Goal: Task Accomplishment & Management: Use online tool/utility

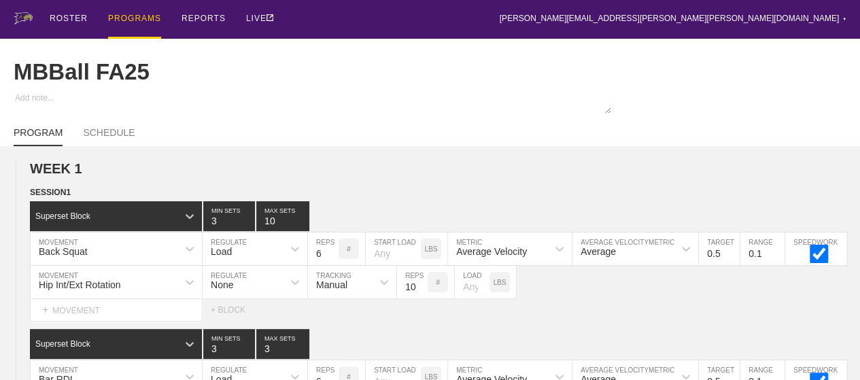
click at [136, 17] on div "PROGRAMS" at bounding box center [134, 19] width 53 height 39
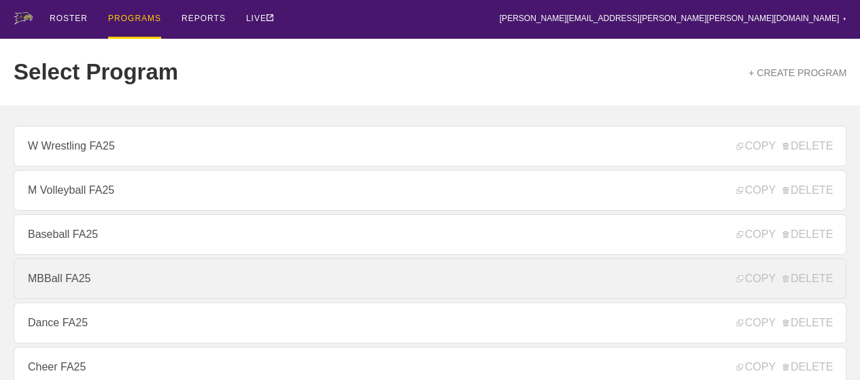
click at [56, 277] on link "MBBall FA25" at bounding box center [430, 278] width 833 height 41
type textarea "x"
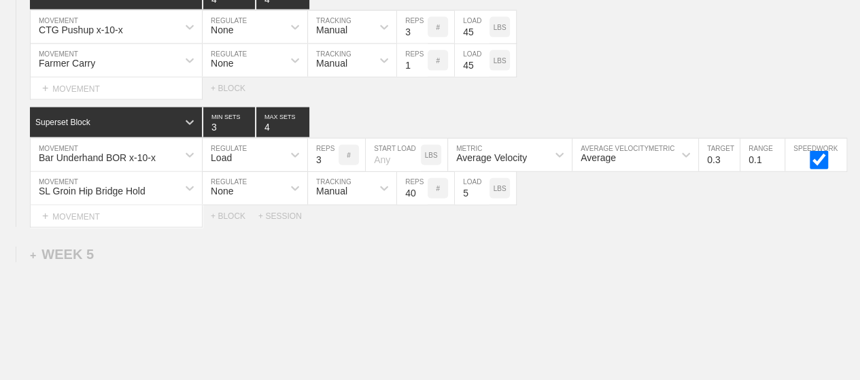
scroll to position [6662, 0]
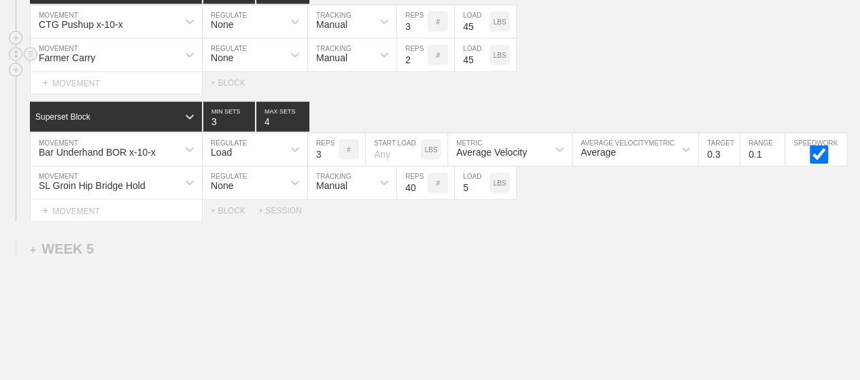
type input "2"
click at [419, 44] on input "2" at bounding box center [412, 55] width 31 height 33
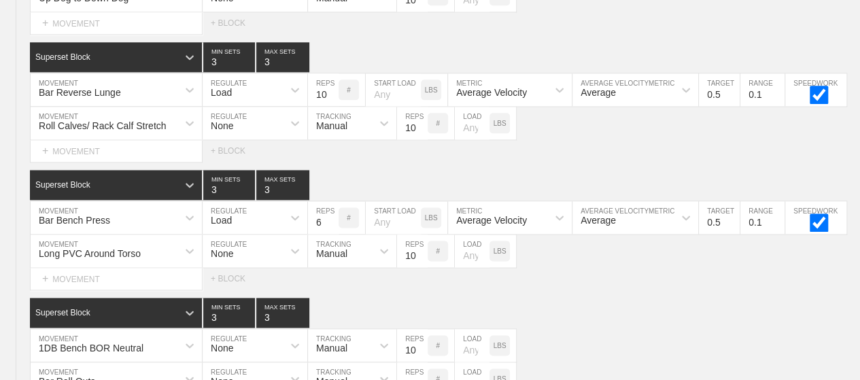
scroll to position [0, 0]
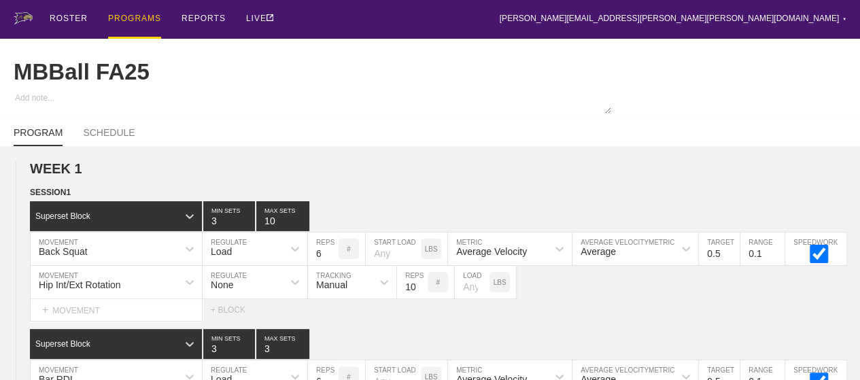
click at [133, 22] on div "PROGRAMS" at bounding box center [134, 19] width 53 height 39
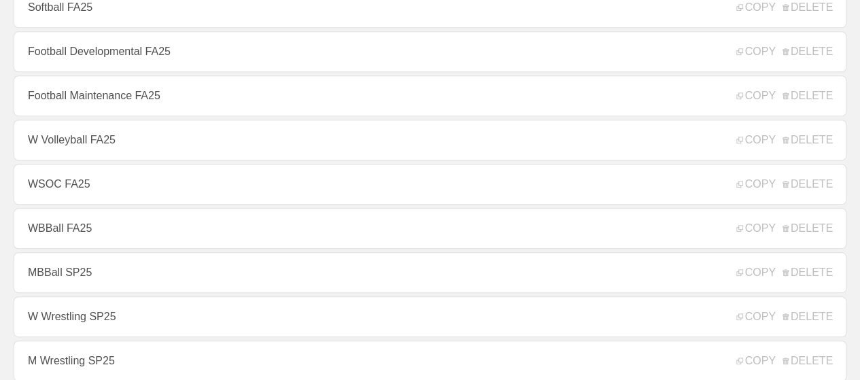
scroll to position [517, 0]
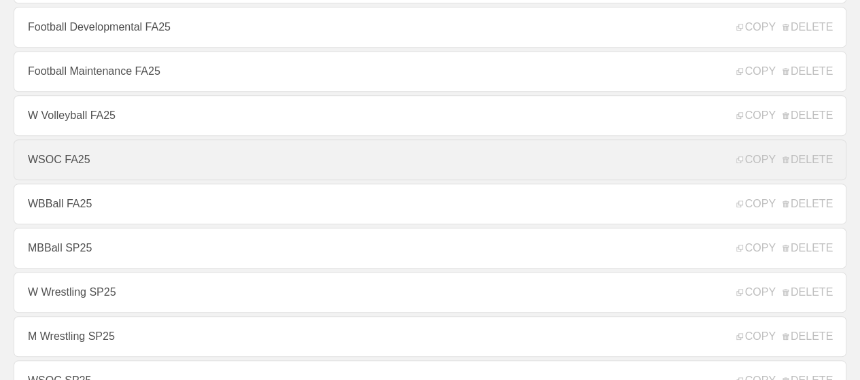
click at [131, 167] on link "WSOC FA25" at bounding box center [430, 159] width 833 height 41
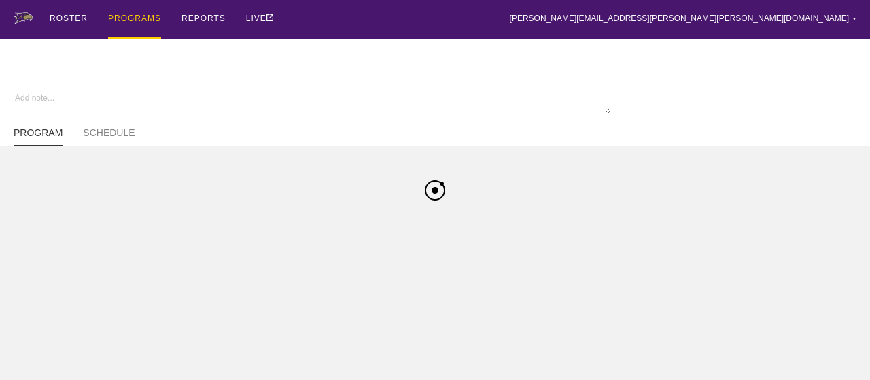
click at [366, 19] on div "ROSTER PROGRAMS REPORTS LIVE [PERSON_NAME][EMAIL_ADDRESS][PERSON_NAME][PERSON_N…" at bounding box center [435, 19] width 843 height 39
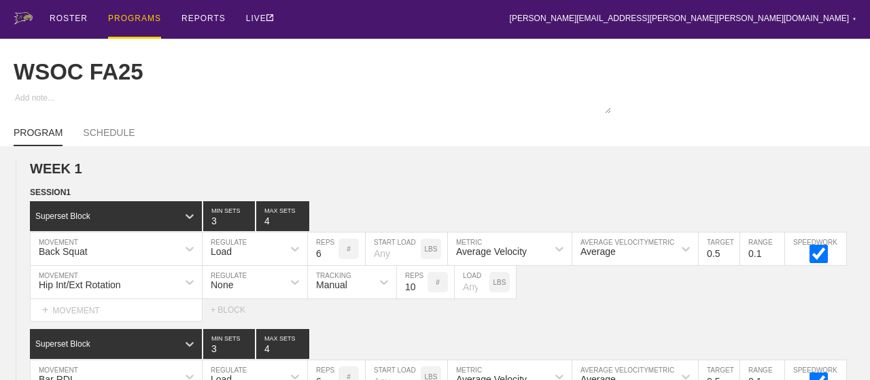
type textarea "x"
type input "WSOC FA25"
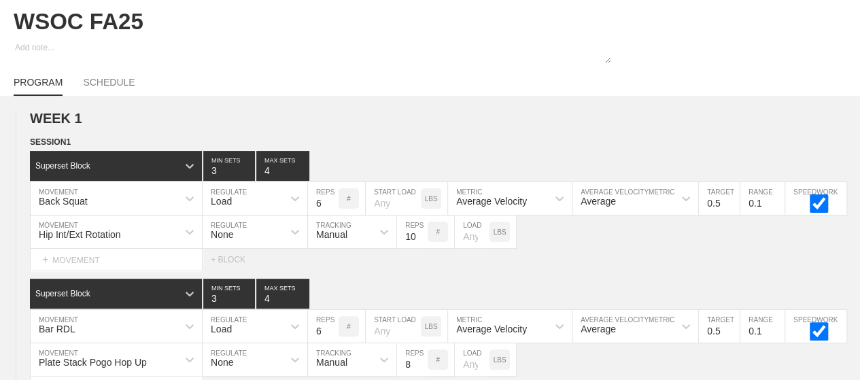
scroll to position [54, 0]
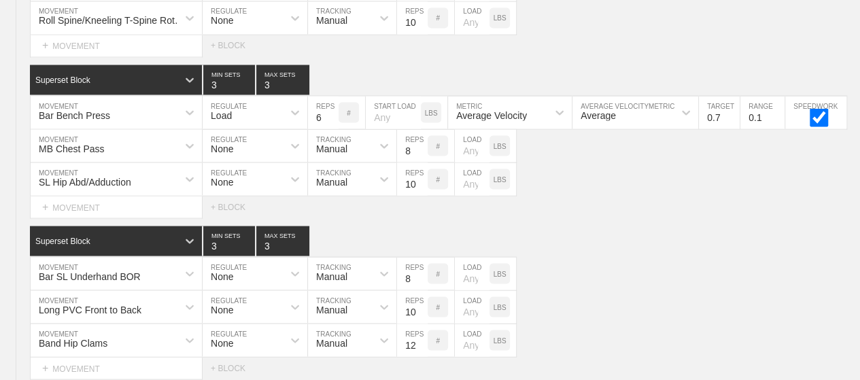
scroll to position [8988, 0]
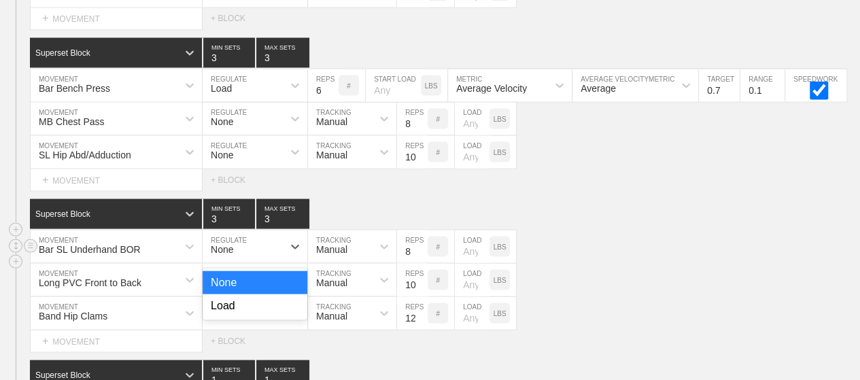
click at [277, 235] on div "None" at bounding box center [243, 246] width 80 height 23
click at [283, 294] on div "Load" at bounding box center [255, 305] width 105 height 23
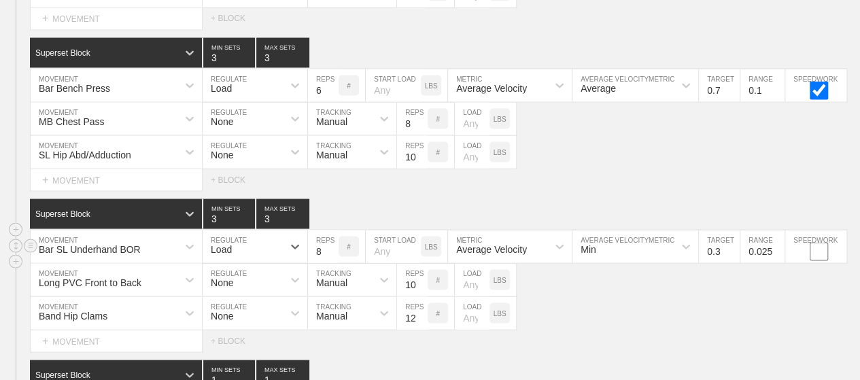
click at [320, 230] on input "8" at bounding box center [323, 246] width 31 height 33
type input "6"
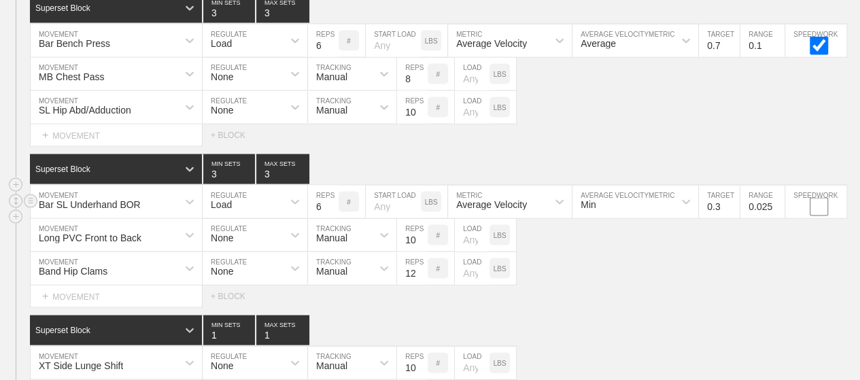
click at [644, 217] on div "Min" at bounding box center [635, 202] width 126 height 33
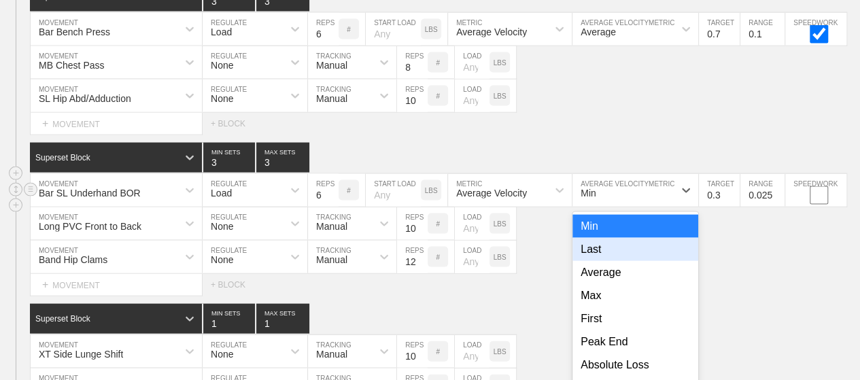
scroll to position [9047, 0]
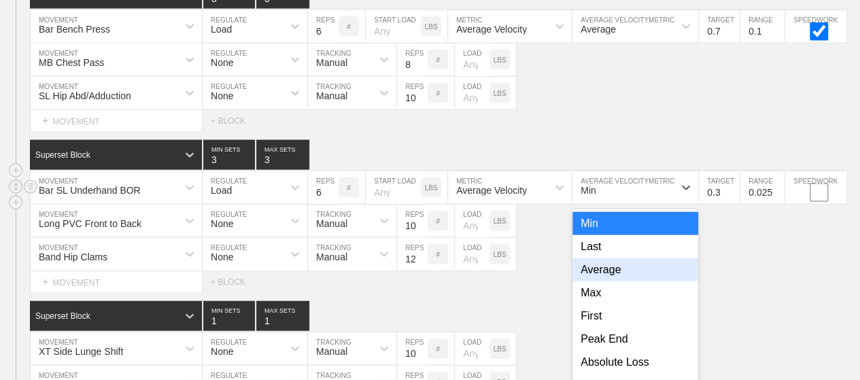
click at [594, 258] on div "Average" at bounding box center [635, 269] width 126 height 23
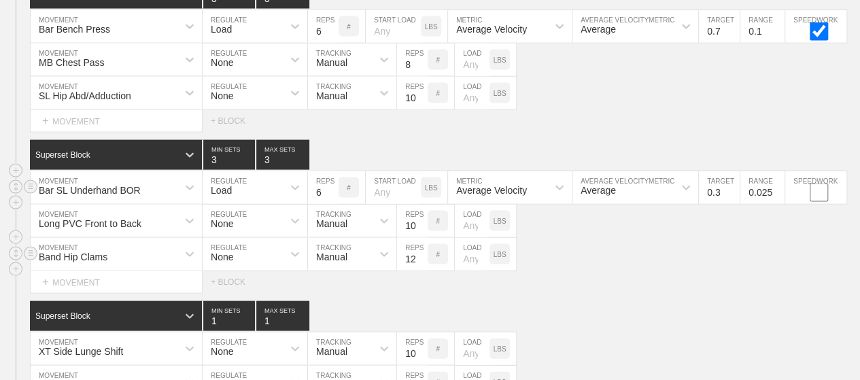
click at [593, 238] on div "Band Hip Clams MOVEMENT None REGULATE Manual TRACKING 12 REPS # LOAD LBS" at bounding box center [430, 254] width 860 height 33
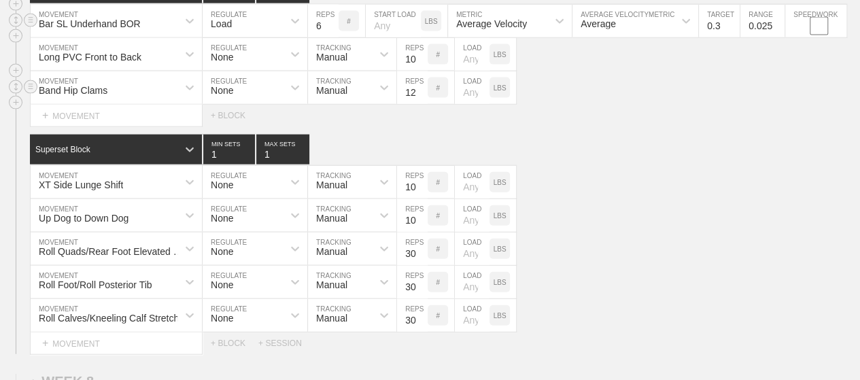
scroll to position [9237, 0]
